Goal: Information Seeking & Learning: Learn about a topic

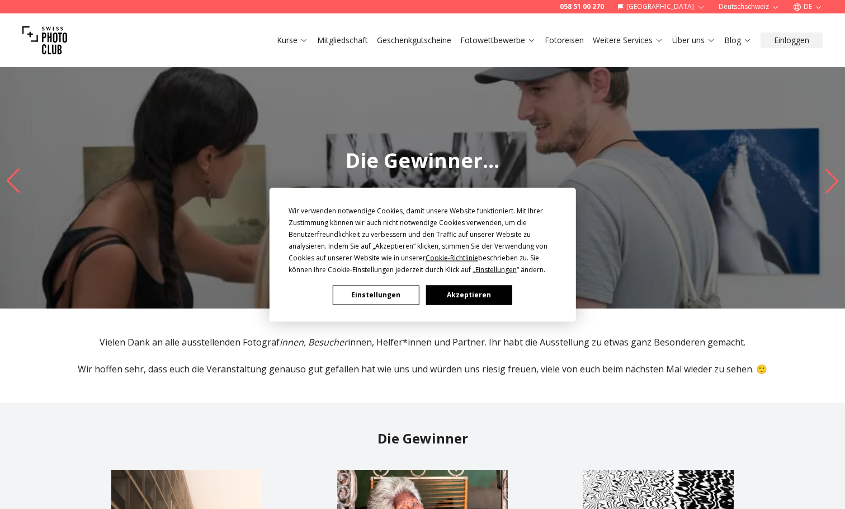
click at [483, 297] on button "Akzeptieren" at bounding box center [469, 295] width 86 height 20
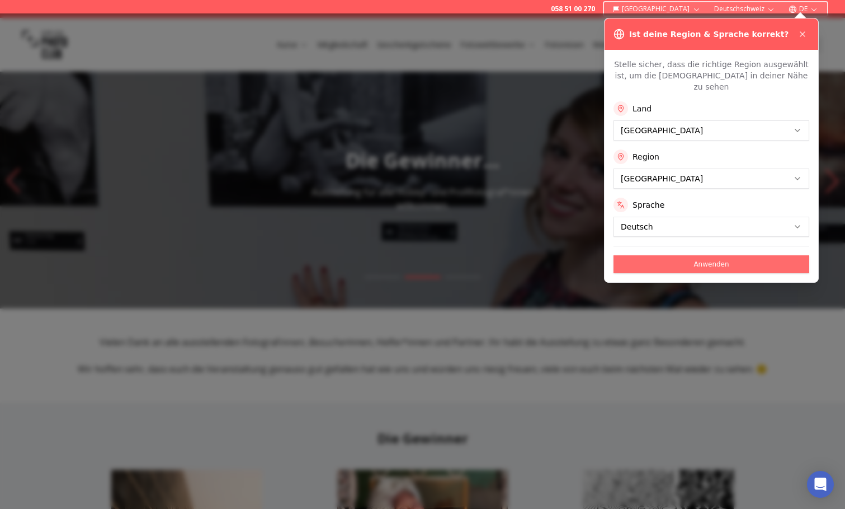
click at [699, 255] on button "Anwenden" at bounding box center [712, 264] width 196 height 18
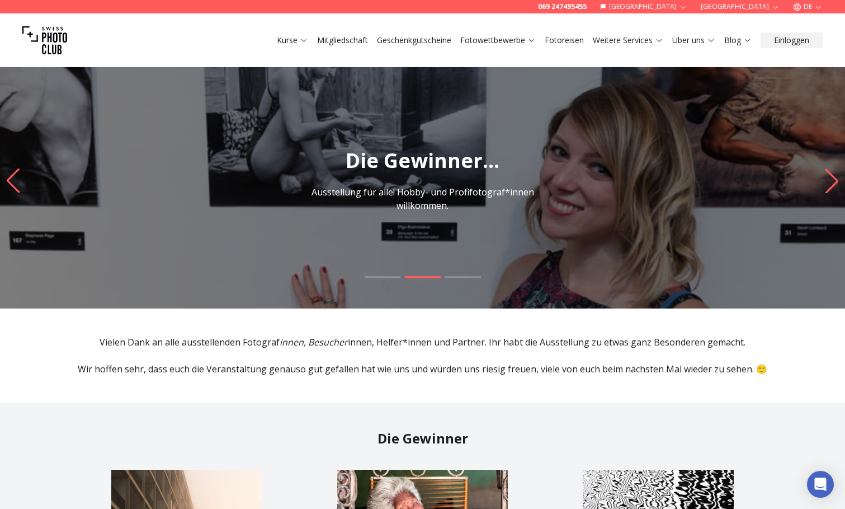
click at [511, 205] on p "Ausstellung für alle! Hobby- und Profifotograf*innen willkommen." at bounding box center [423, 198] width 251 height 27
click at [446, 197] on p "Ausstellung für alle! Hobby- und Profifotograf*innen willkommen." at bounding box center [423, 198] width 251 height 27
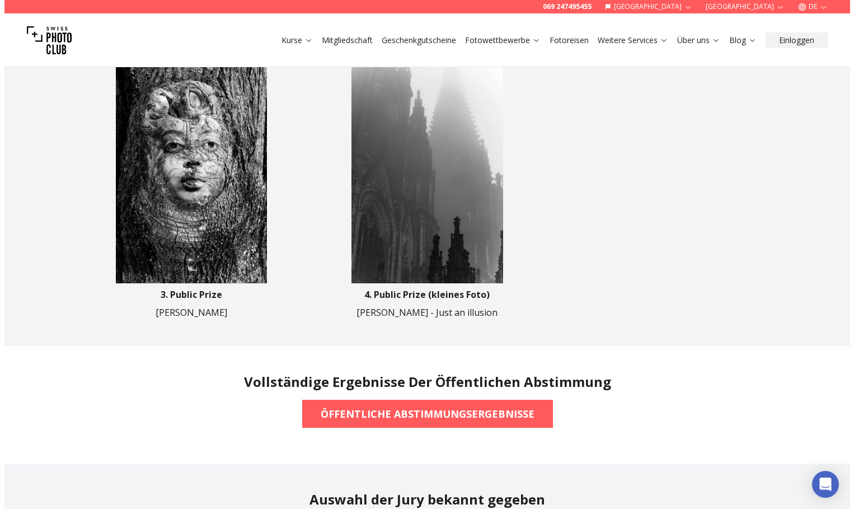
scroll to position [727, 0]
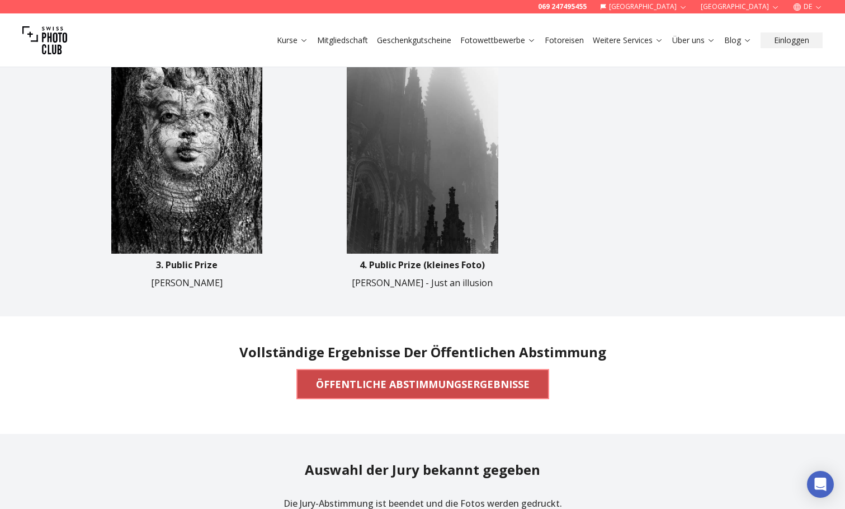
click at [502, 383] on b "ÖFFENTLICHE ABSTIMMUNGSERGEBNISSE" at bounding box center [423, 384] width 214 height 16
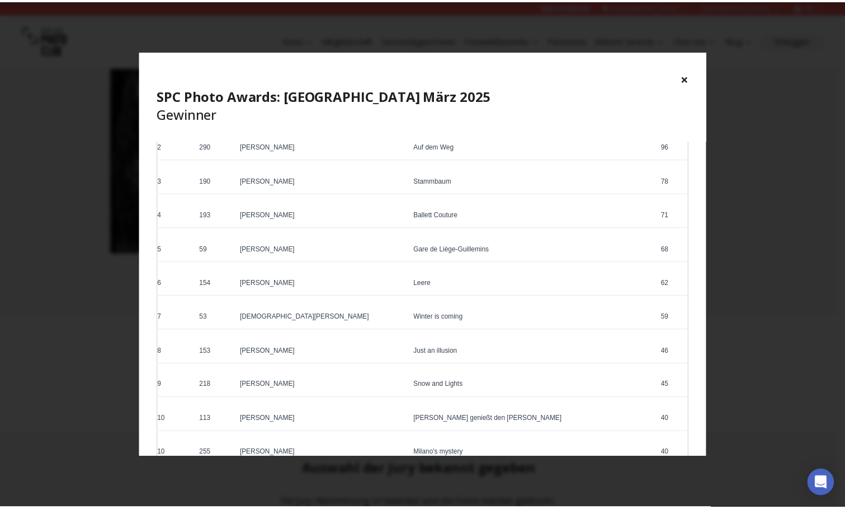
scroll to position [0, 0]
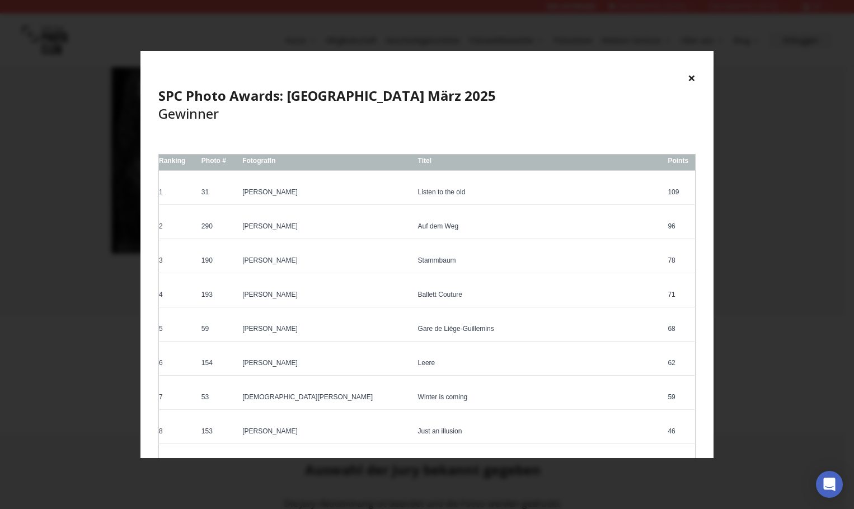
click at [690, 74] on button "×" at bounding box center [692, 78] width 8 height 18
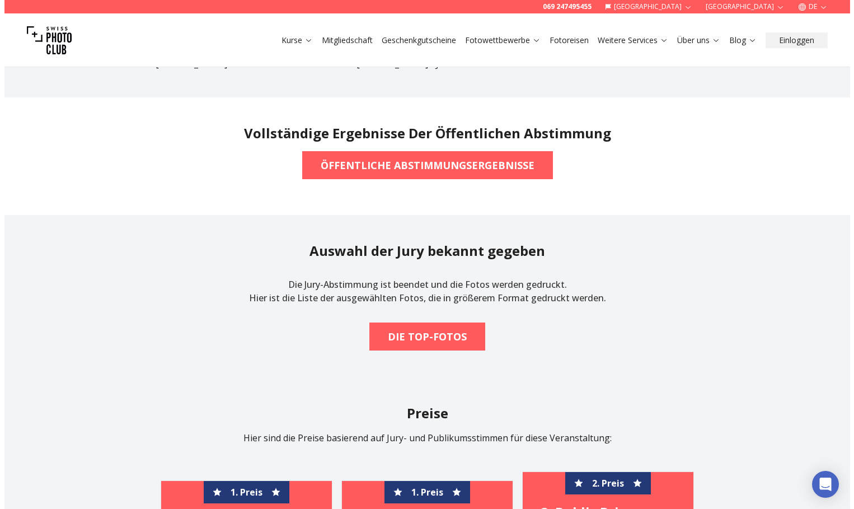
scroll to position [951, 0]
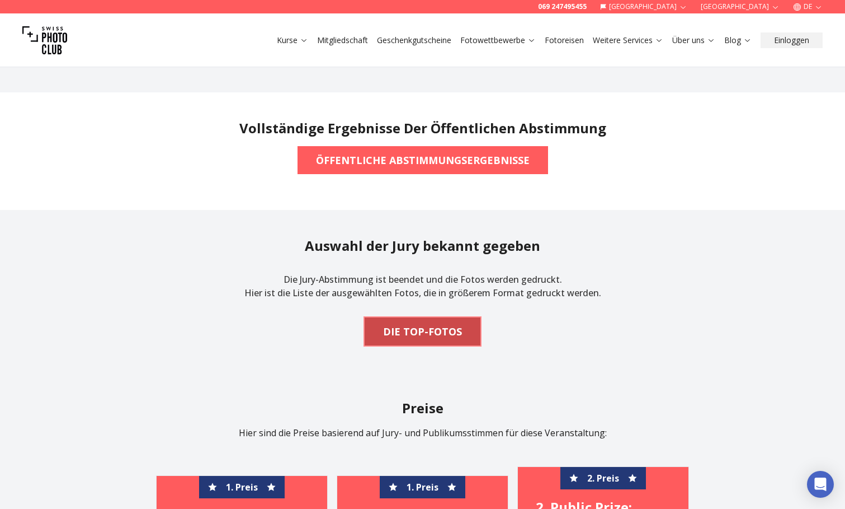
click at [409, 333] on b "DIE TOP-FOTOS" at bounding box center [422, 331] width 79 height 16
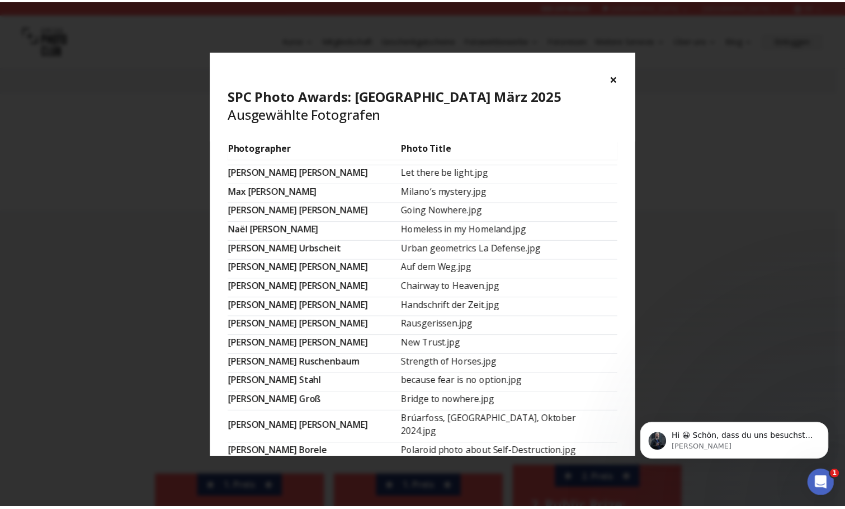
scroll to position [671, 0]
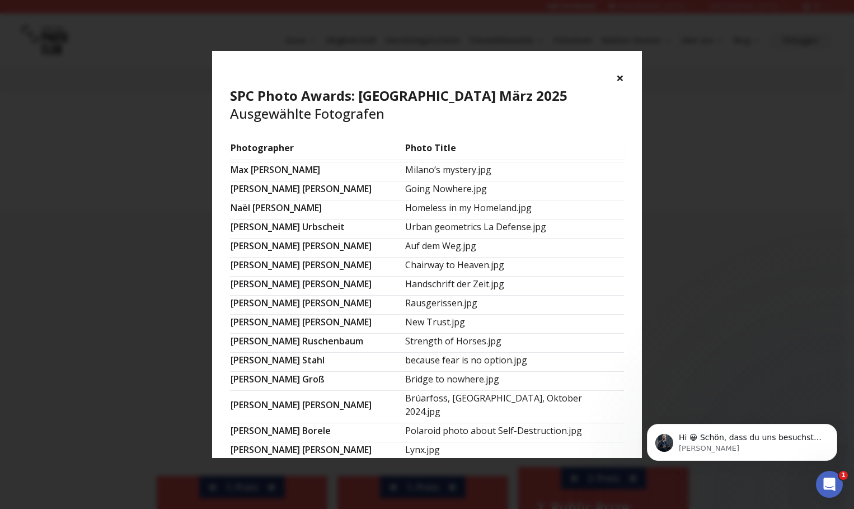
click at [619, 76] on button "×" at bounding box center [620, 78] width 8 height 18
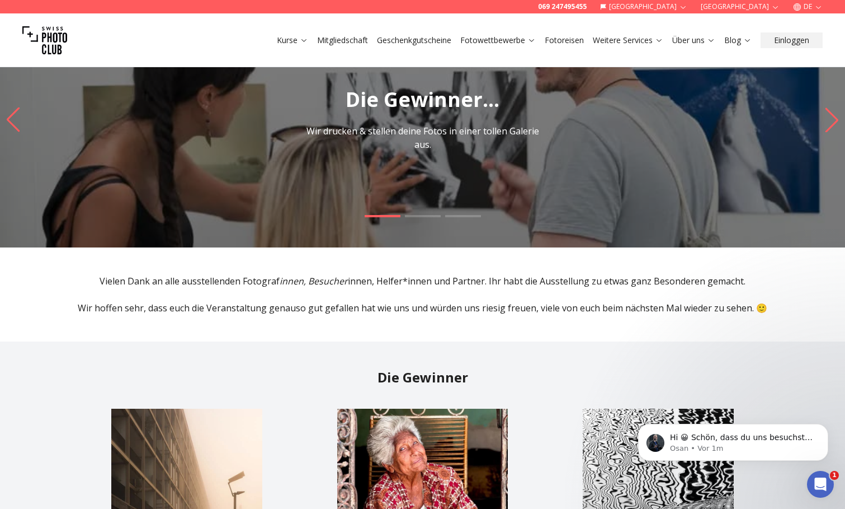
scroll to position [0, 0]
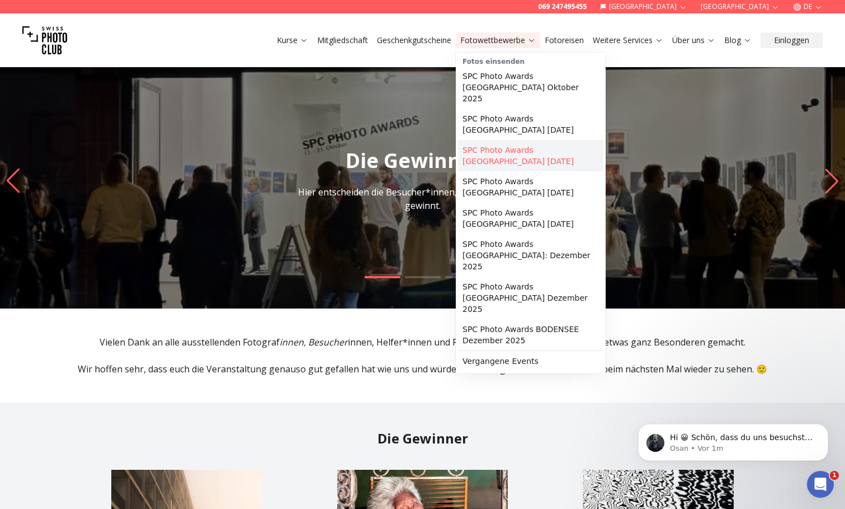
click at [525, 140] on link "SPC Photo Awards [GEOGRAPHIC_DATA] [DATE]" at bounding box center [530, 155] width 145 height 31
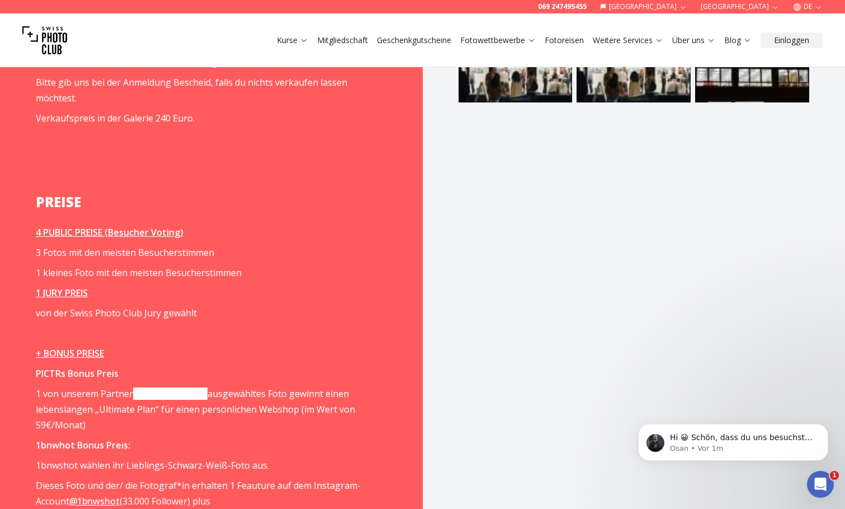
scroll to position [1343, 0]
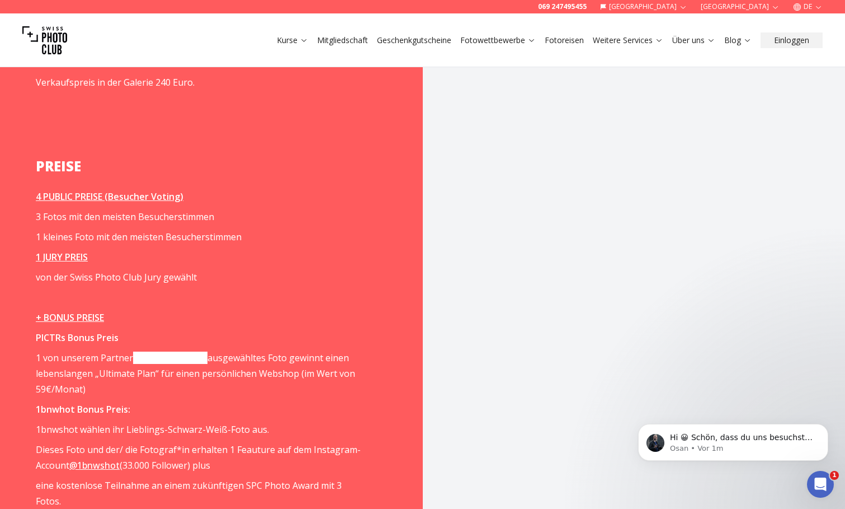
click at [148, 351] on link "[DOMAIN_NAME]" at bounding box center [170, 357] width 74 height 12
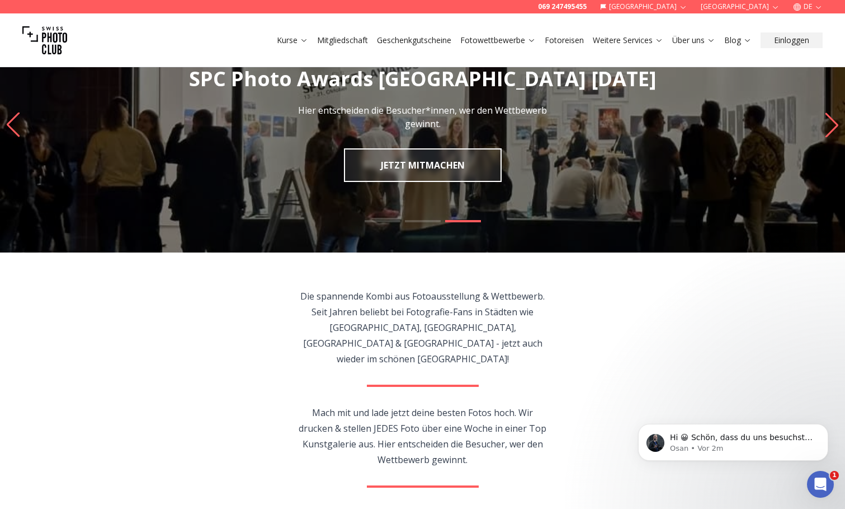
scroll to position [0, 0]
